Goal: Task Accomplishment & Management: Complete application form

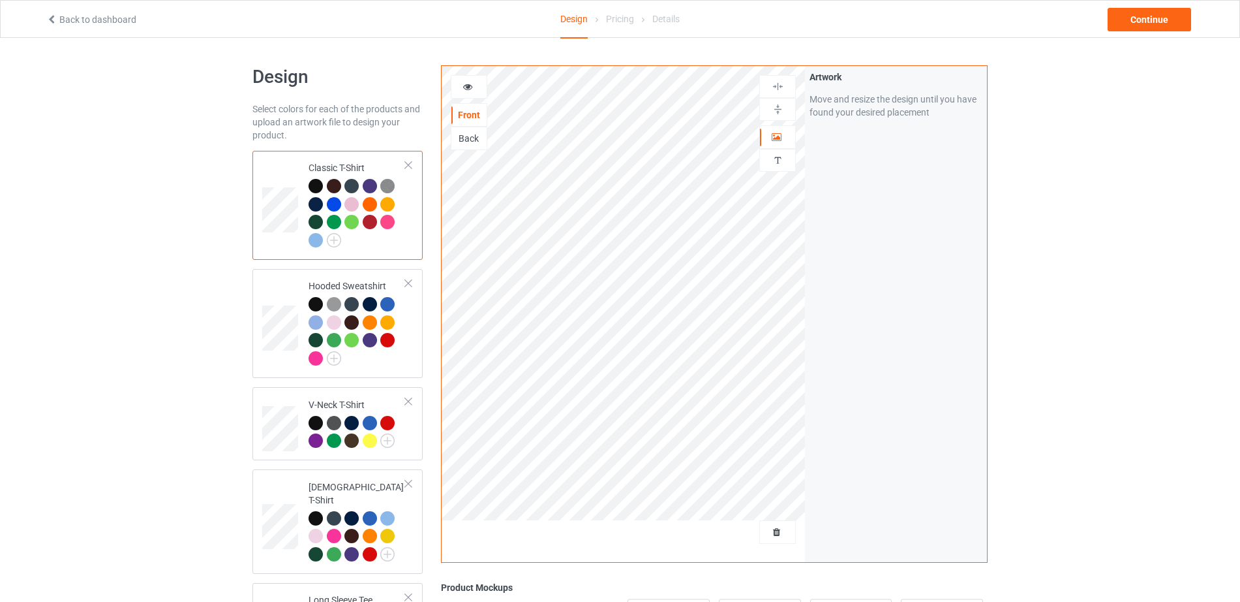
click at [475, 134] on div "Back" at bounding box center [468, 138] width 35 height 13
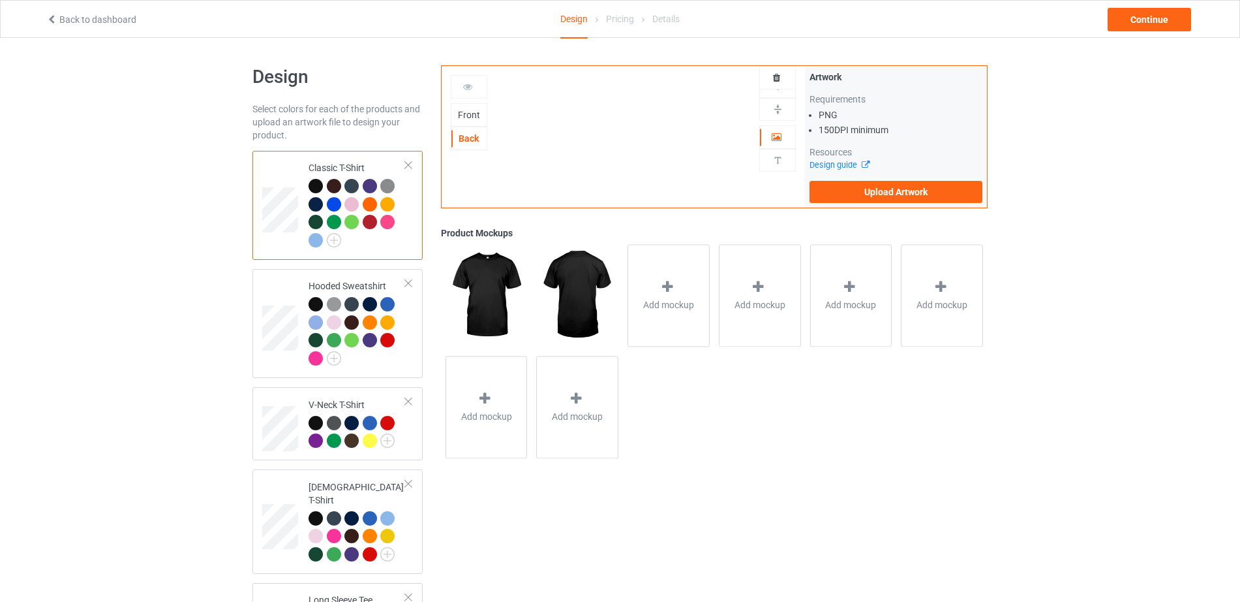
click at [468, 117] on div "Front" at bounding box center [468, 114] width 35 height 13
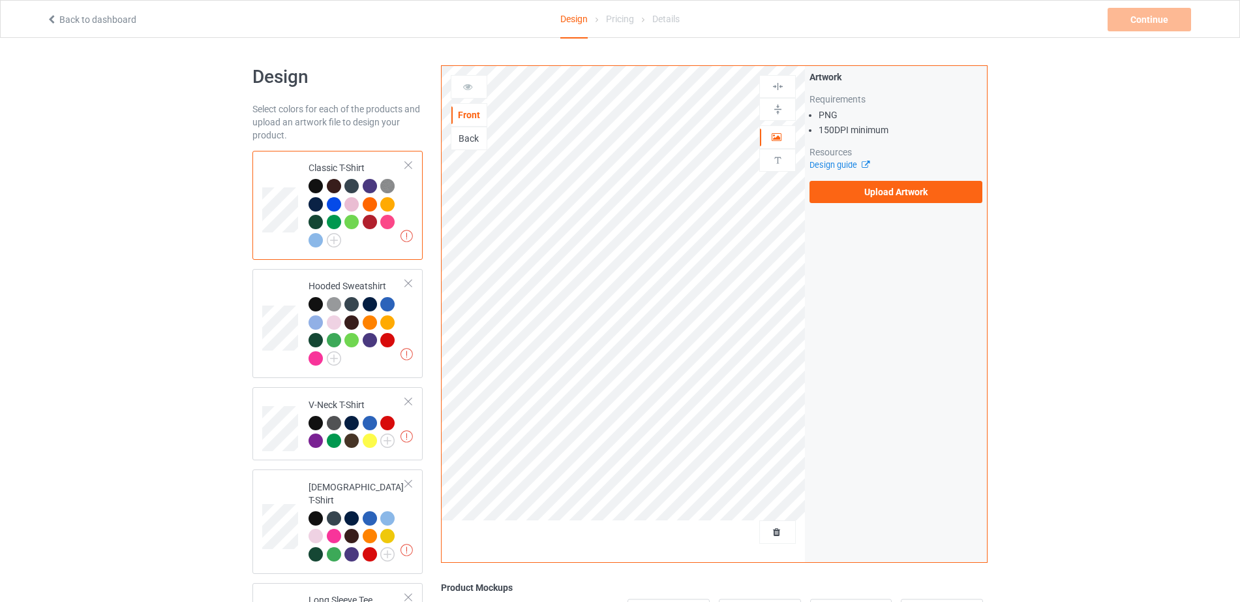
click at [475, 134] on div "Back" at bounding box center [468, 138] width 35 height 13
click at [892, 198] on label "Upload Artwork" at bounding box center [896, 192] width 173 height 22
click at [0, 0] on input "Upload Artwork" at bounding box center [0, 0] width 0 height 0
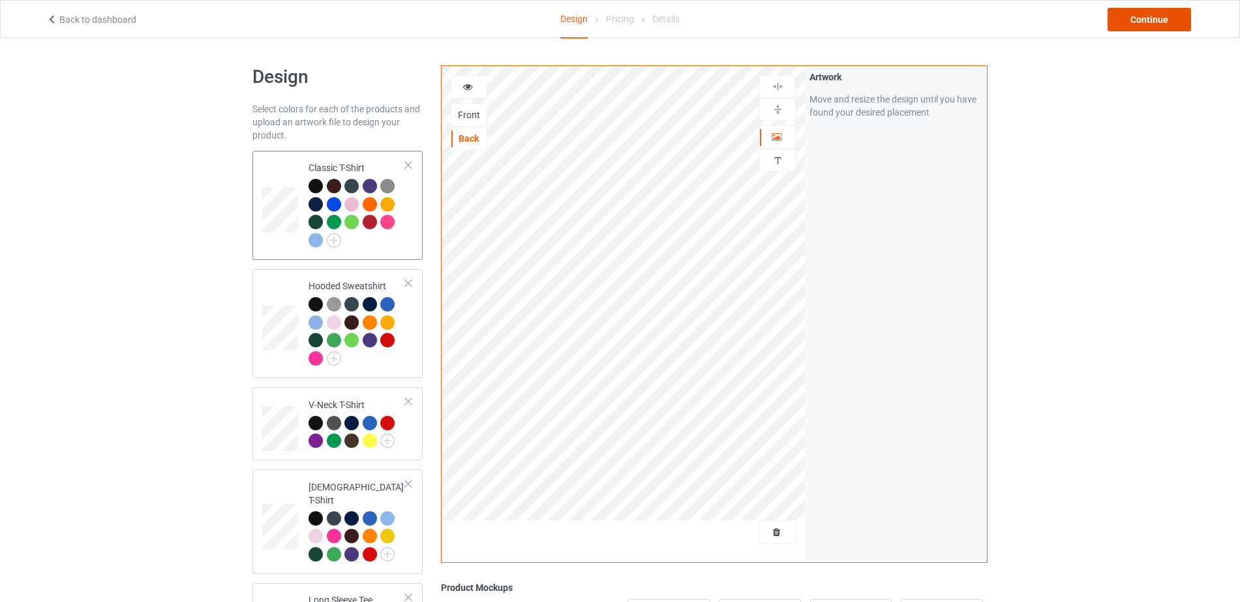
click at [1157, 16] on div "Continue" at bounding box center [1150, 19] width 84 height 23
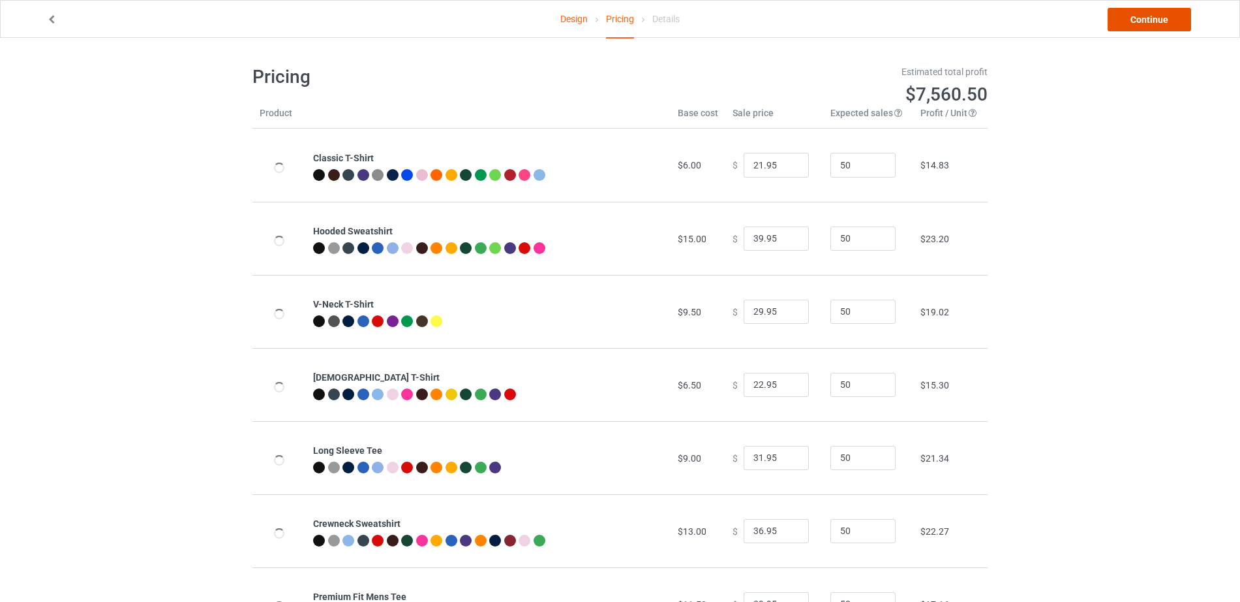
click at [1157, 16] on link "Continue" at bounding box center [1150, 19] width 84 height 23
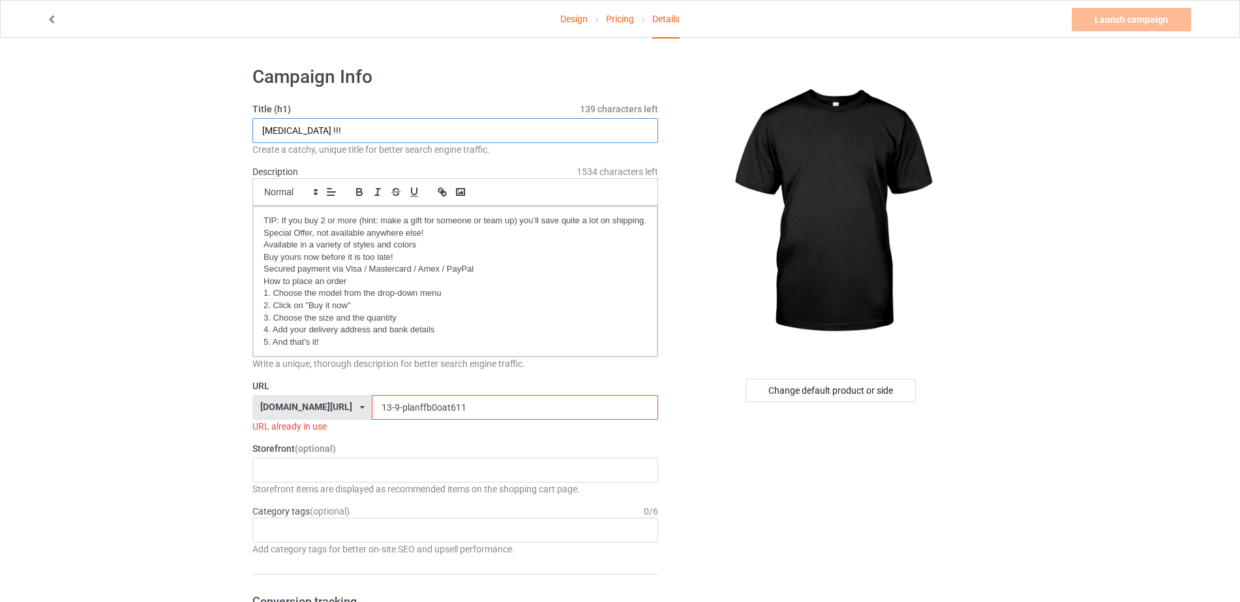
drag, startPoint x: 299, startPoint y: 134, endPoint x: 226, endPoint y: 130, distance: 73.1
type input "CAMPING !!!"
click at [500, 409] on input "13-9-planffb0oat611" at bounding box center [515, 407] width 286 height 25
click at [372, 408] on input "13-9-planffb0oat611" at bounding box center [515, 407] width 286 height 25
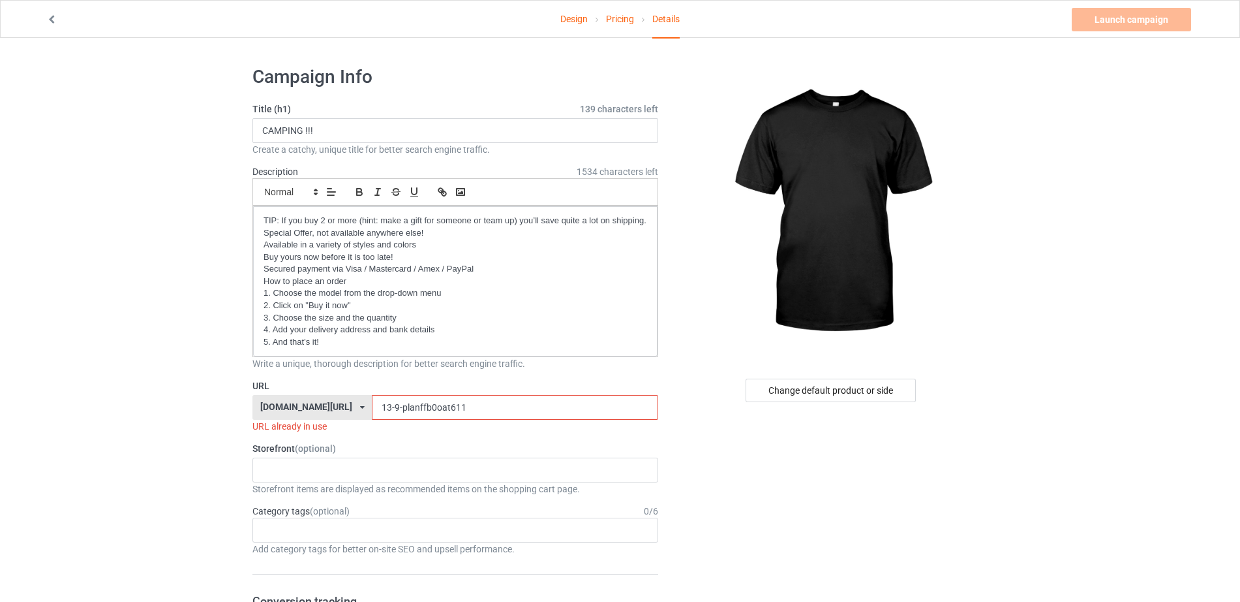
click at [372, 407] on input "13-9-planffb0oat611" at bounding box center [515, 407] width 286 height 25
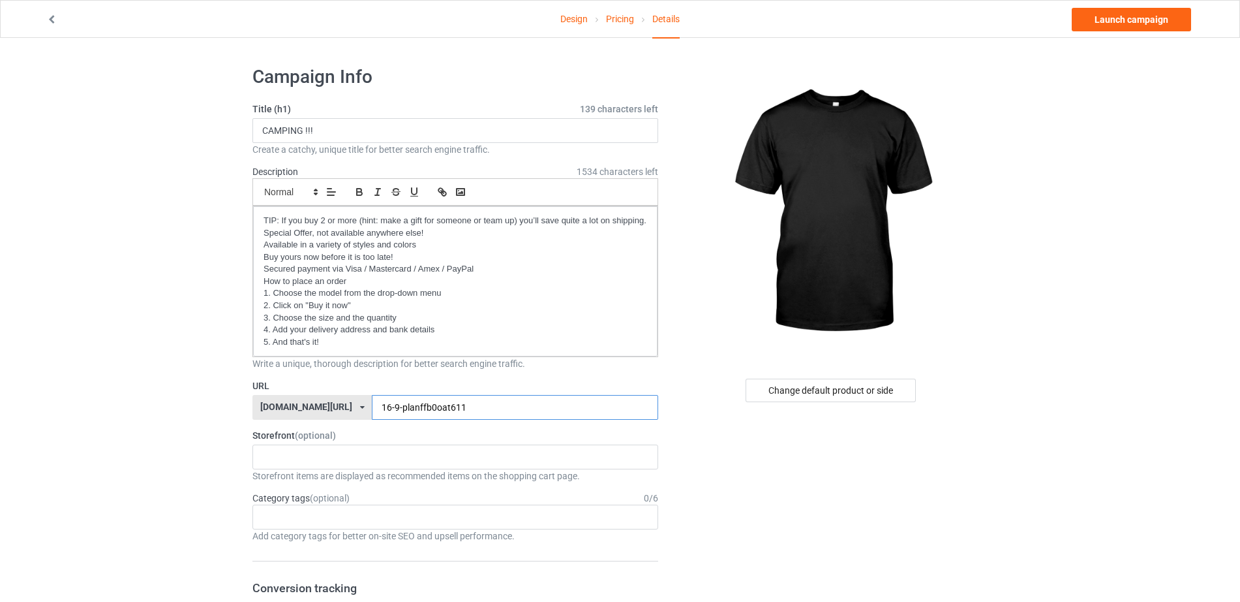
drag, startPoint x: 448, startPoint y: 401, endPoint x: 365, endPoint y: 408, distance: 83.8
click at [372, 408] on input "16-9-planffb0oat611" at bounding box center [515, 407] width 286 height 25
type input "16-9-00ldmannztrailr"
click at [802, 390] on div "Change default product or side" at bounding box center [831, 389] width 170 height 23
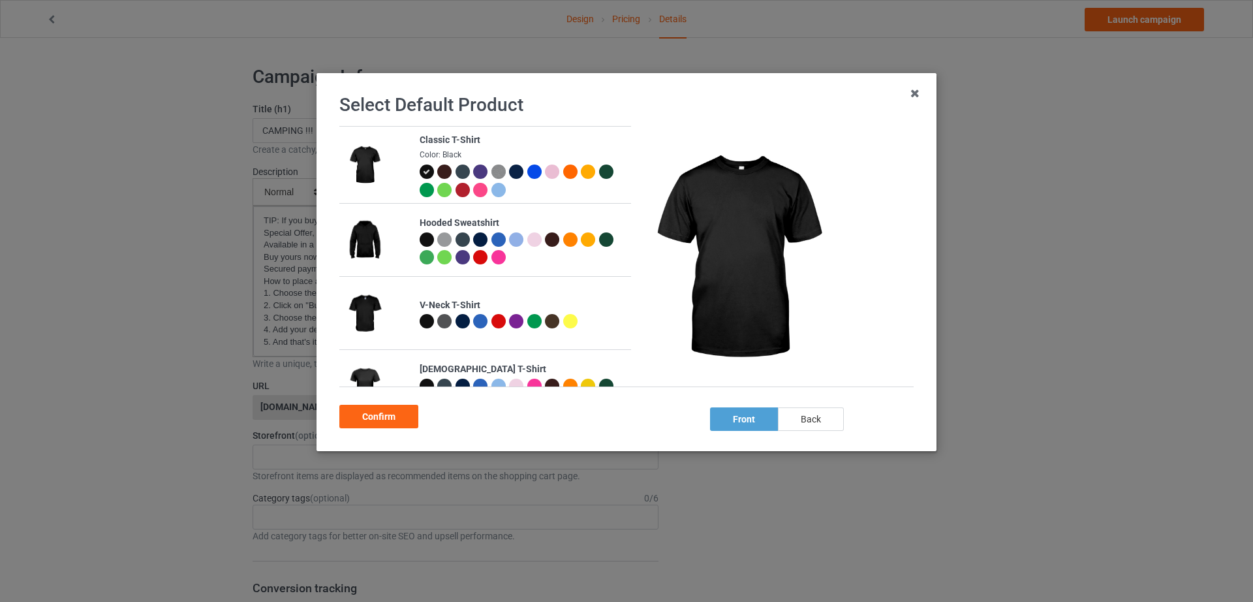
click at [806, 421] on div "back" at bounding box center [811, 418] width 66 height 23
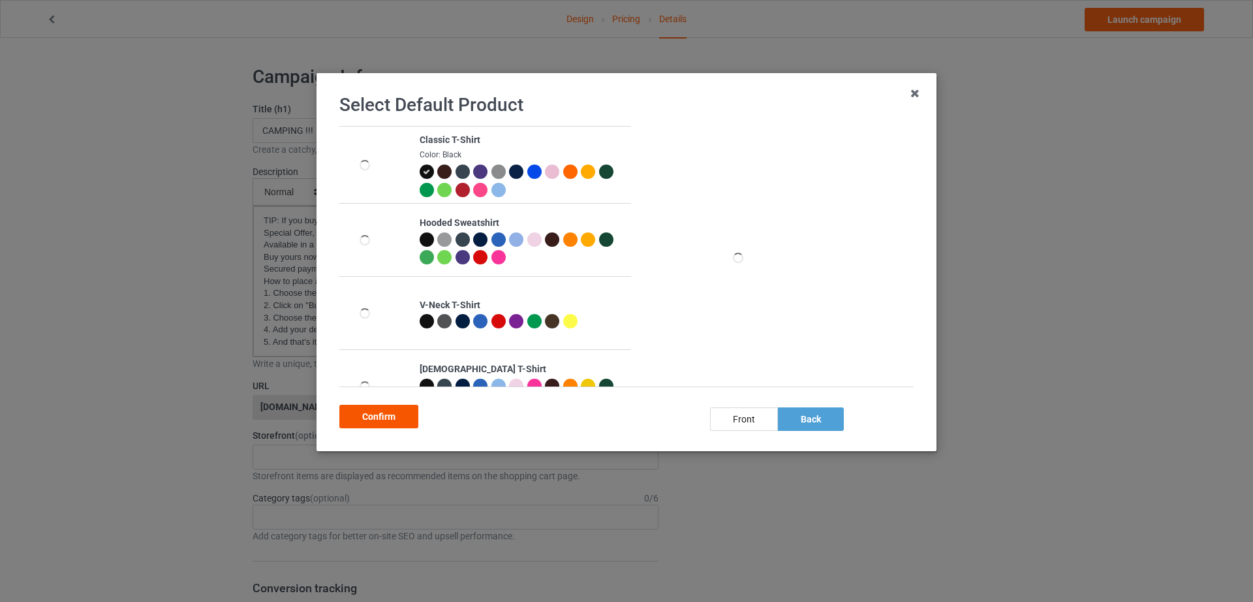
click at [393, 422] on div "Confirm" at bounding box center [378, 416] width 79 height 23
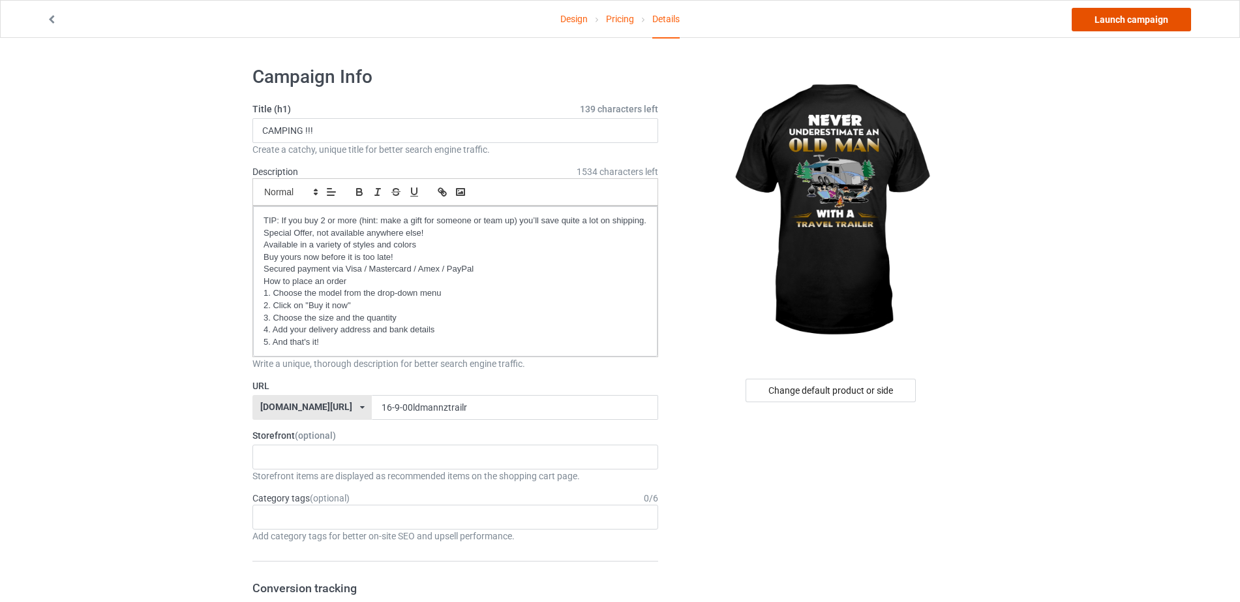
click at [1142, 18] on link "Launch campaign" at bounding box center [1131, 19] width 119 height 23
